Goal: Book appointment/travel/reservation

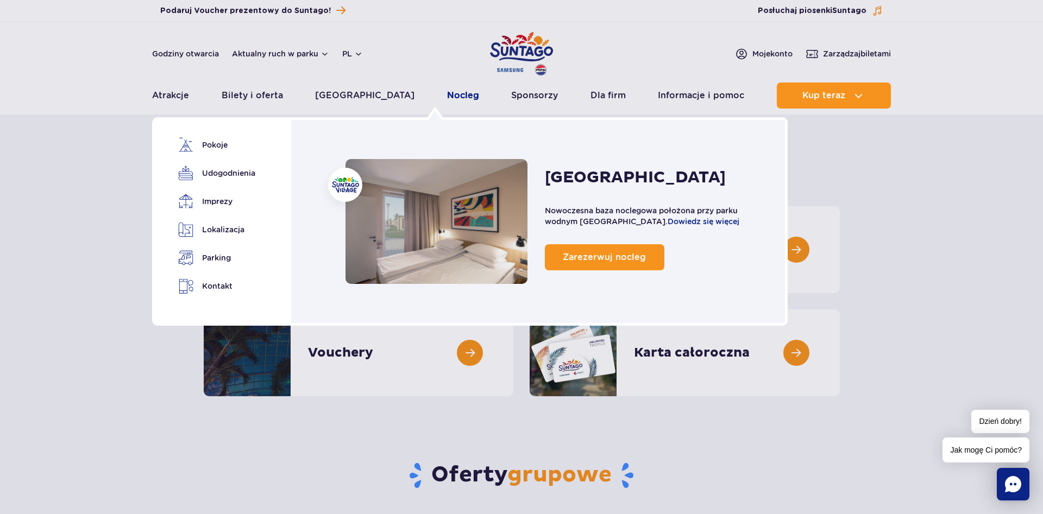
click at [447, 92] on link "Nocleg" at bounding box center [463, 96] width 32 height 26
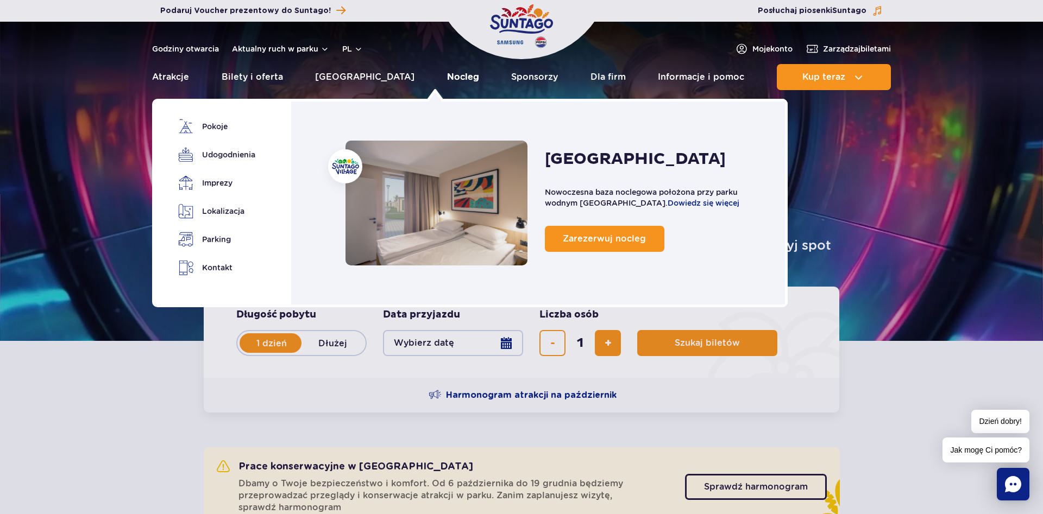
click at [447, 75] on link "Nocleg" at bounding box center [463, 77] width 32 height 26
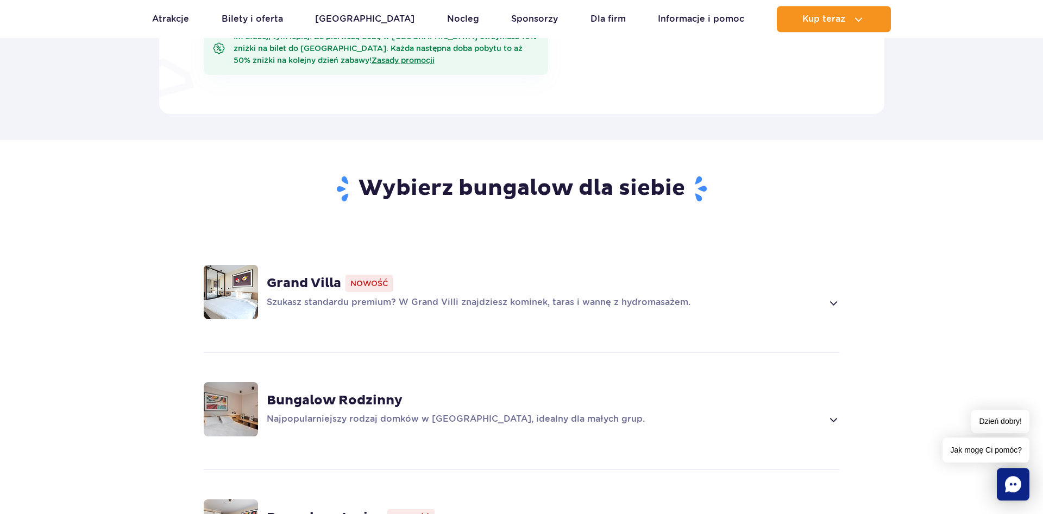
scroll to position [720, 0]
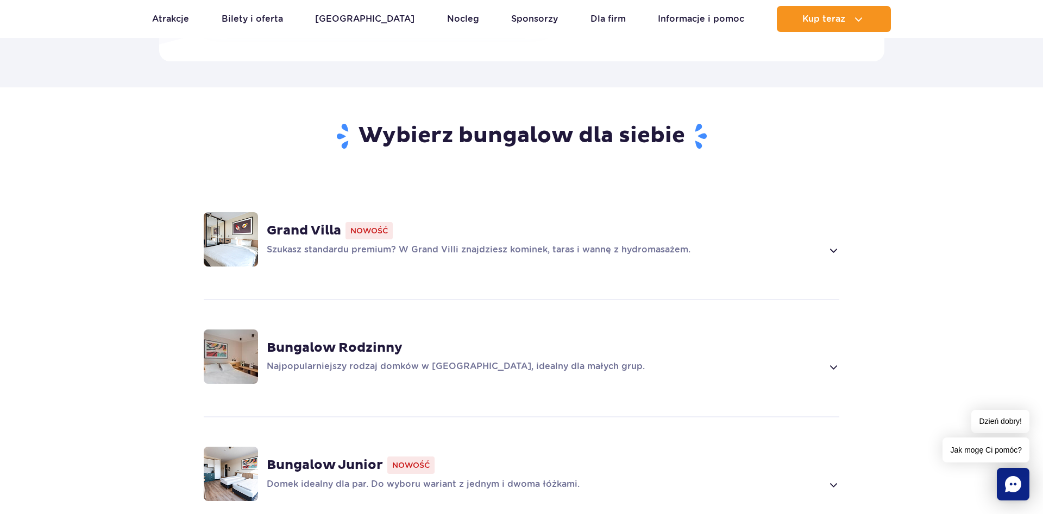
click at [313, 230] on strong "Grand Villa" at bounding box center [304, 231] width 74 height 16
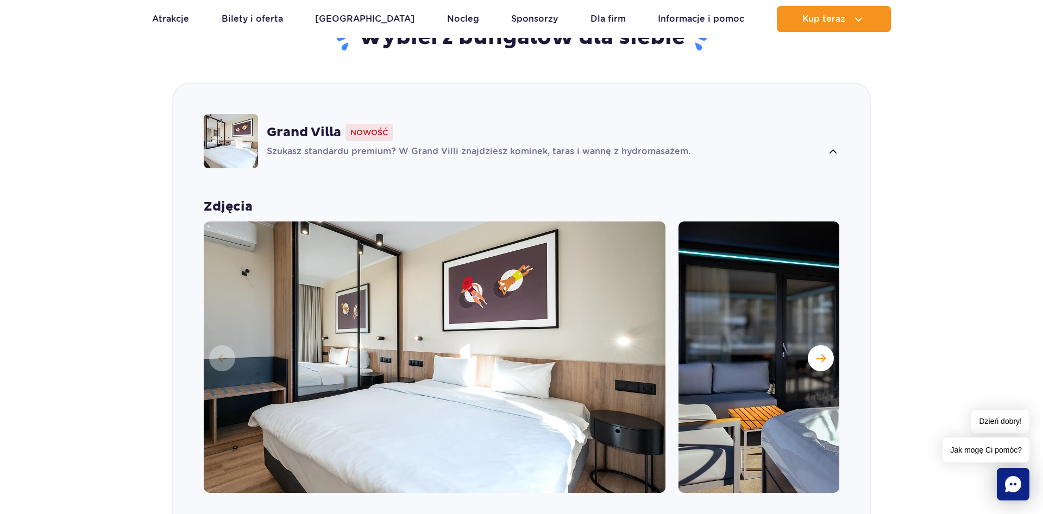
scroll to position [791, 0]
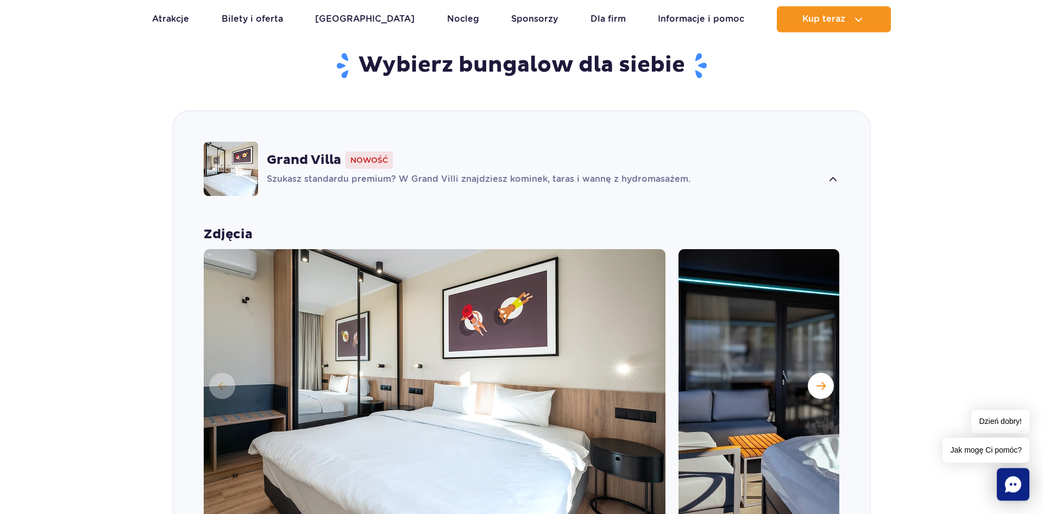
click at [828, 181] on span at bounding box center [833, 179] width 12 height 13
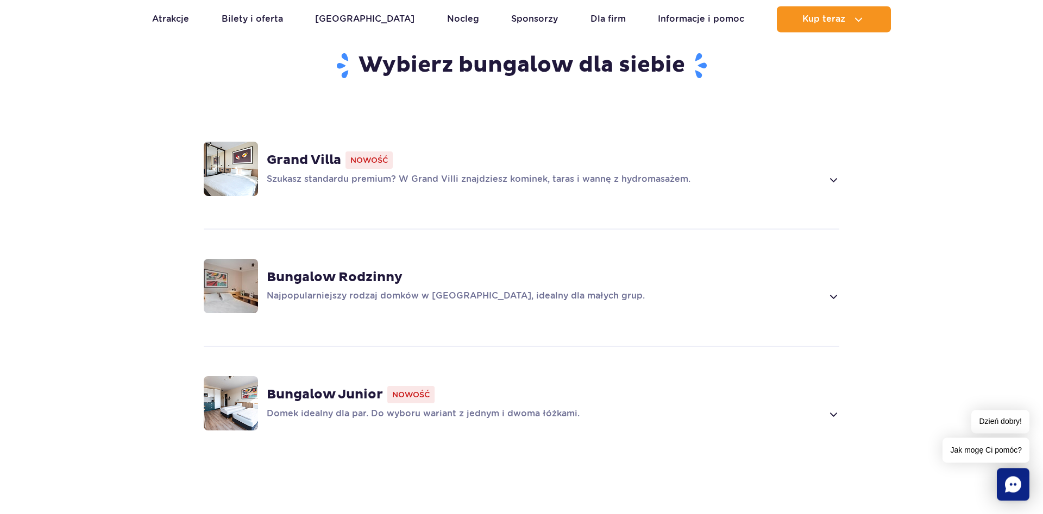
click at [828, 181] on span at bounding box center [833, 179] width 12 height 13
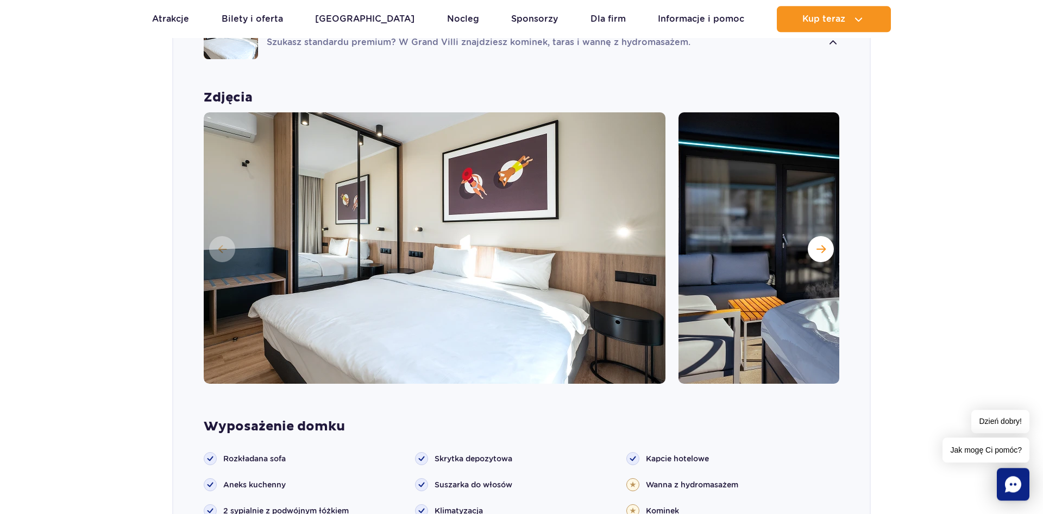
scroll to position [902, 0]
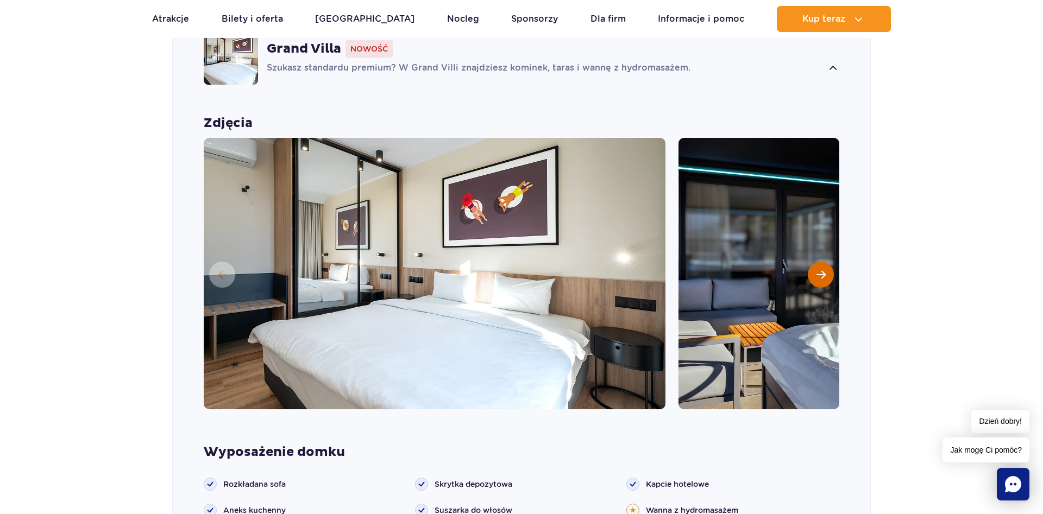
click at [811, 278] on button "Następny slajd" at bounding box center [821, 275] width 26 height 26
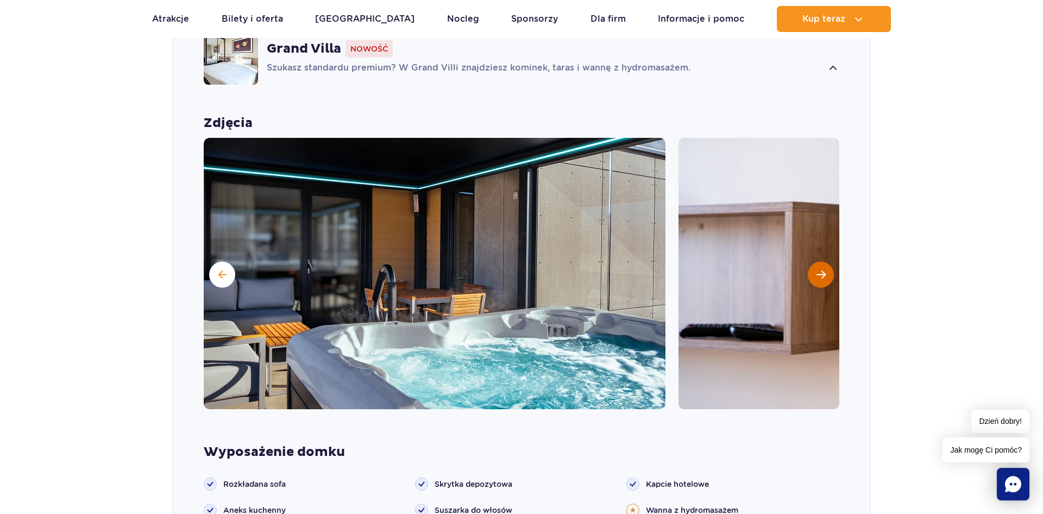
click at [814, 274] on button "Następny slajd" at bounding box center [821, 275] width 26 height 26
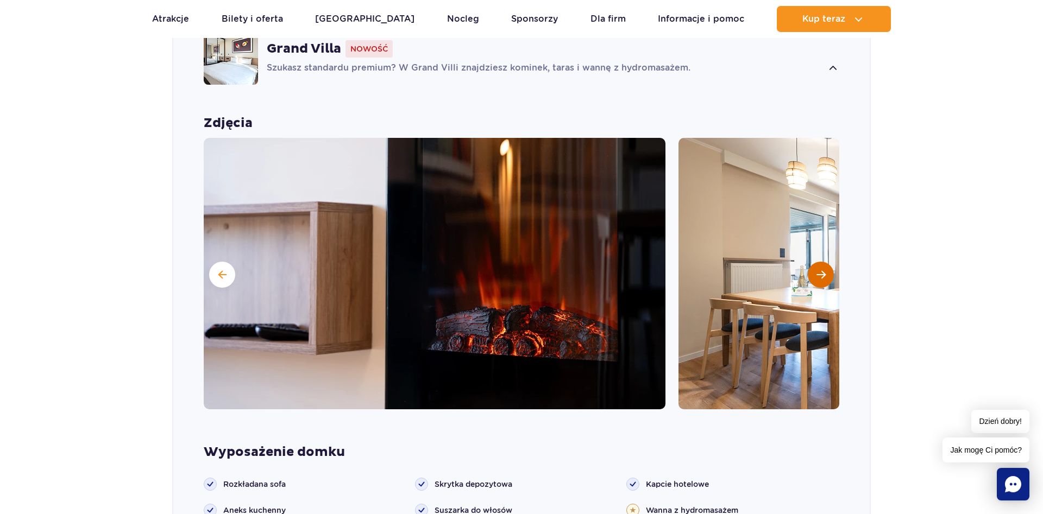
click at [825, 275] on span "Następny slajd" at bounding box center [820, 275] width 9 height 10
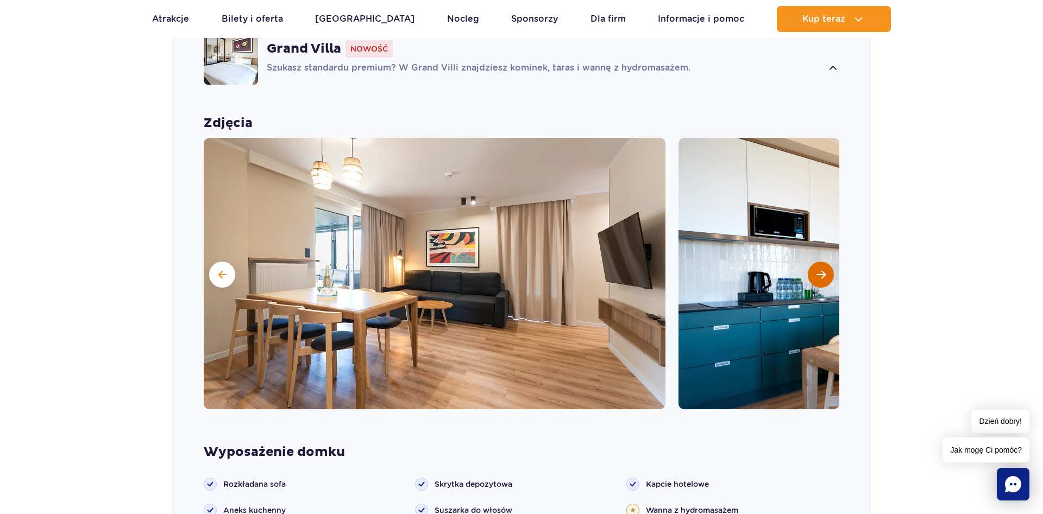
click at [818, 270] on span "Następny slajd" at bounding box center [820, 275] width 9 height 10
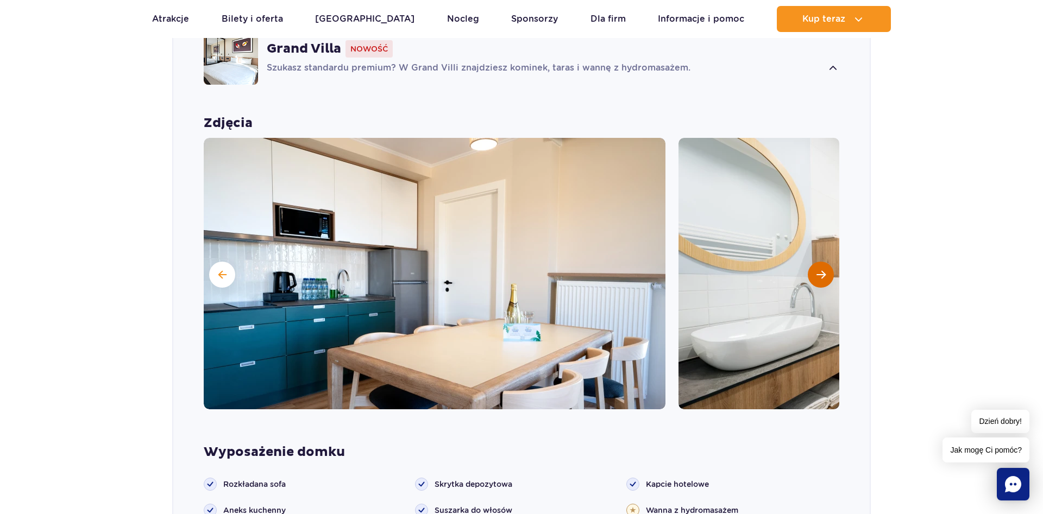
click at [818, 270] on span "Następny slajd" at bounding box center [820, 275] width 9 height 10
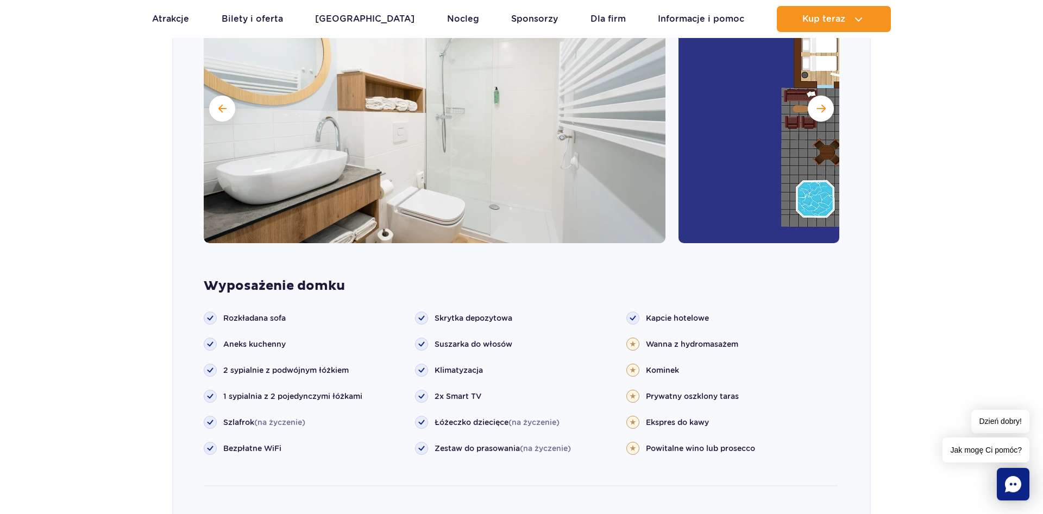
scroll to position [847, 0]
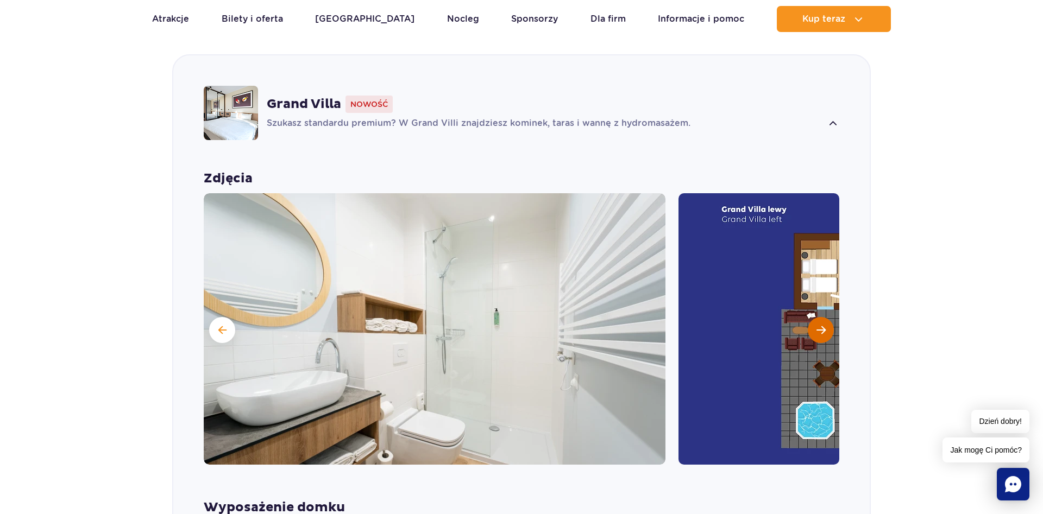
click at [813, 327] on button "Następny slajd" at bounding box center [821, 330] width 26 height 26
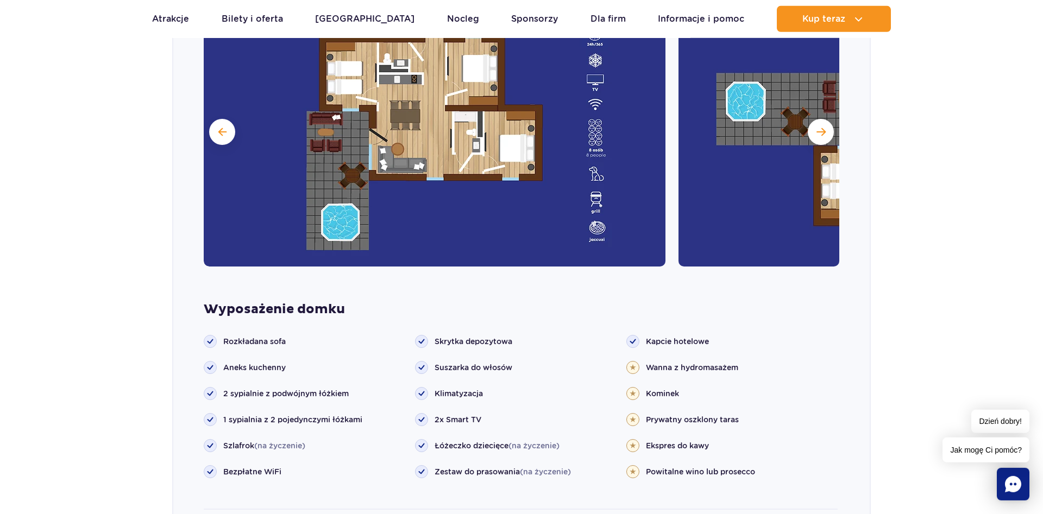
scroll to position [1068, 0]
